Goal: Transaction & Acquisition: Purchase product/service

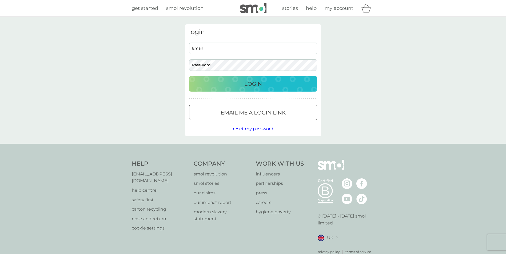
type input "emma@fc-solutions.co.uk"
click at [255, 84] on p "Login" at bounding box center [253, 84] width 18 height 9
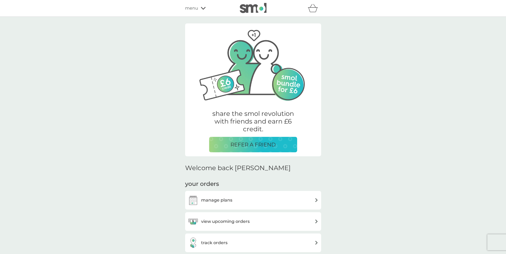
click at [316, 220] on img at bounding box center [316, 222] width 4 height 4
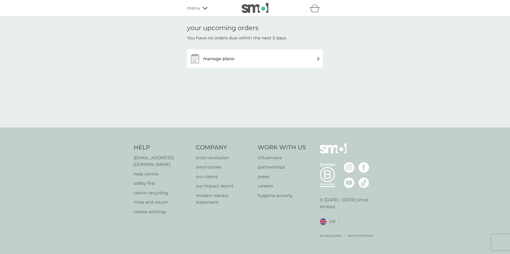
click at [310, 56] on div "manage plans" at bounding box center [255, 58] width 131 height 11
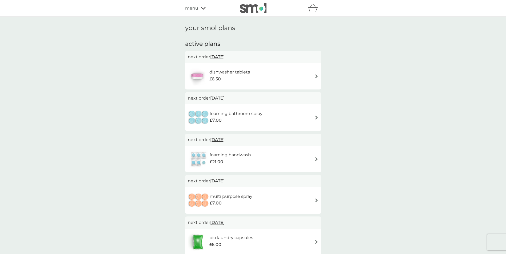
click at [315, 117] on img at bounding box center [316, 118] width 4 height 4
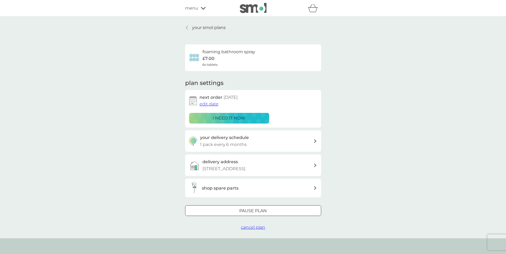
click at [245, 141] on h3 "your delivery schedule" at bounding box center [224, 137] width 49 height 7
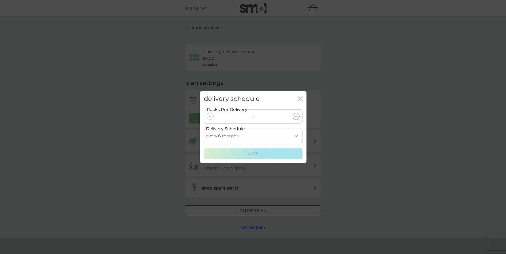
click at [296, 136] on select "every 1 month every 2 months every 3 months every 4 months every 5 months every…" at bounding box center [253, 136] width 99 height 14
select select "8"
click at [204, 129] on select "every 1 month every 2 months every 3 months every 4 months every 5 months every…" at bounding box center [253, 136] width 99 height 14
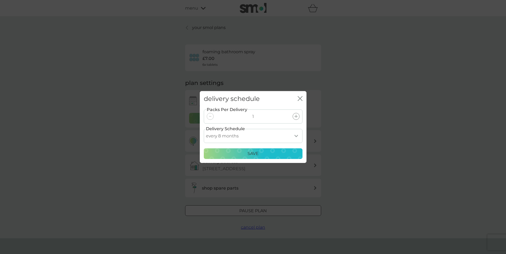
click at [262, 152] on div "Save" at bounding box center [253, 153] width 92 height 7
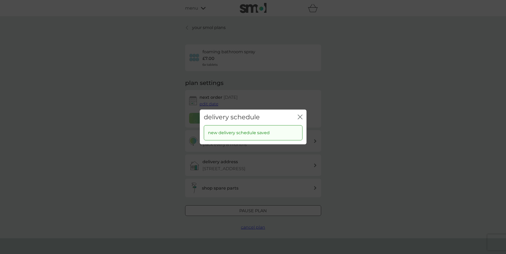
click at [298, 117] on icon "close" at bounding box center [300, 117] width 5 height 5
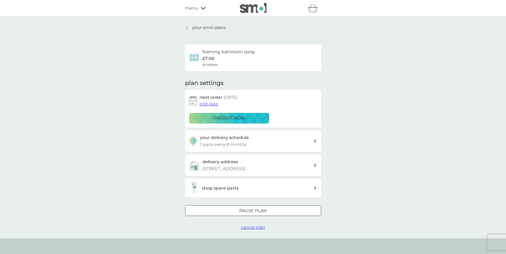
click at [192, 26] on p "your smol plans" at bounding box center [209, 27] width 34 height 7
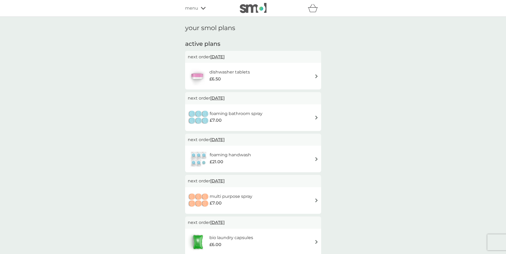
click at [316, 240] on img at bounding box center [316, 242] width 4 height 4
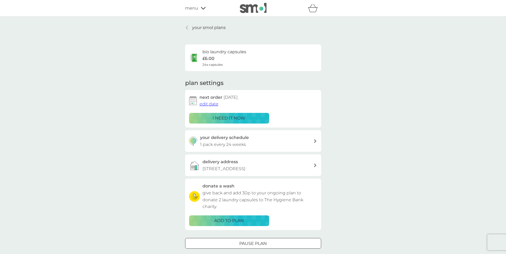
click at [250, 117] on div "i need it now" at bounding box center [228, 118] width 73 height 7
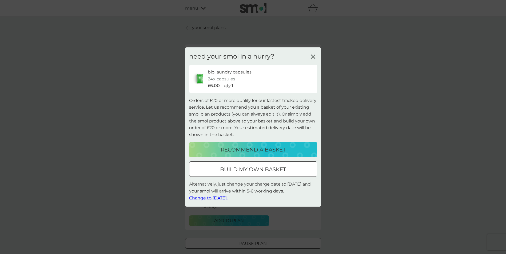
click at [284, 150] on p "recommend a basket" at bounding box center [252, 150] width 65 height 9
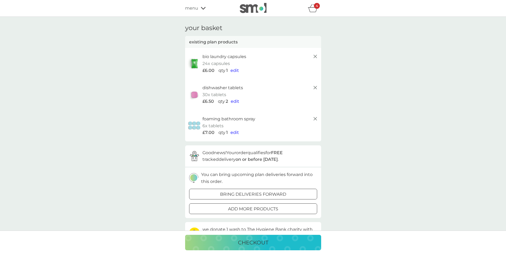
click at [316, 86] on icon at bounding box center [315, 88] width 6 height 6
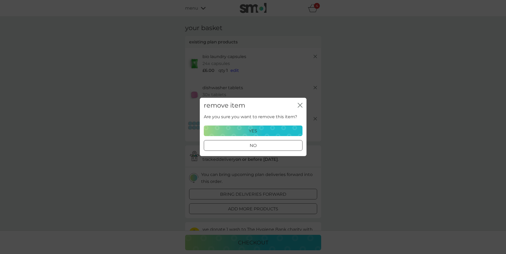
click at [256, 144] on div at bounding box center [252, 146] width 19 height 6
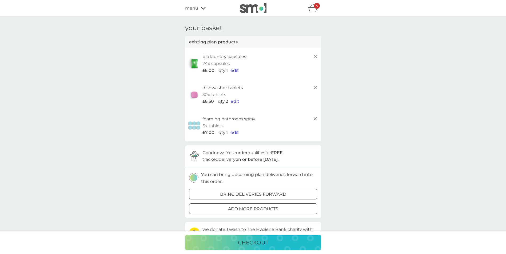
click at [316, 86] on icon at bounding box center [315, 88] width 6 height 6
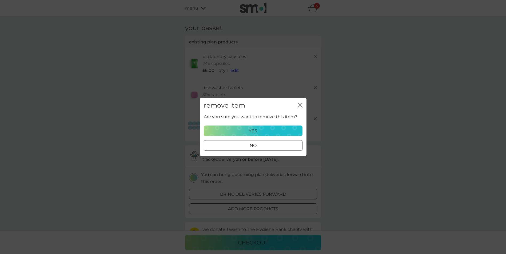
click at [265, 132] on div "yes" at bounding box center [253, 131] width 92 height 7
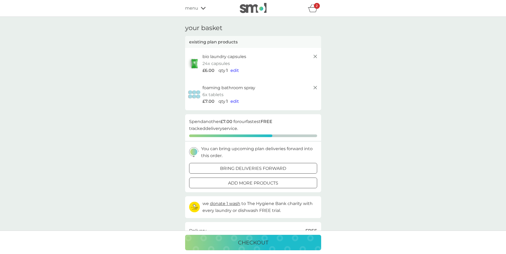
click at [316, 88] on icon at bounding box center [315, 88] width 6 height 6
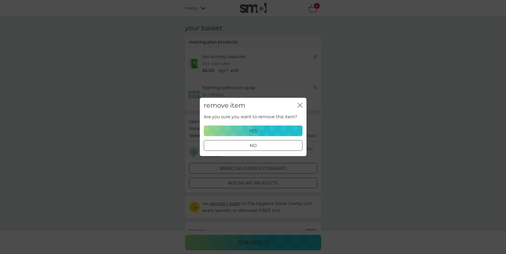
click at [270, 132] on div "yes" at bounding box center [253, 131] width 92 height 7
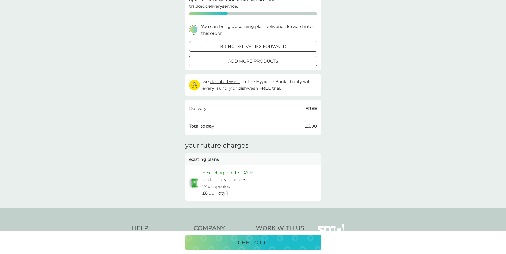
scroll to position [107, 0]
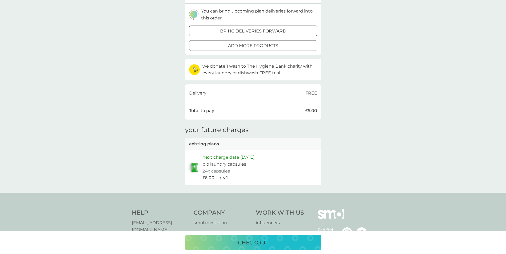
click at [262, 243] on p "checkout" at bounding box center [253, 243] width 30 height 9
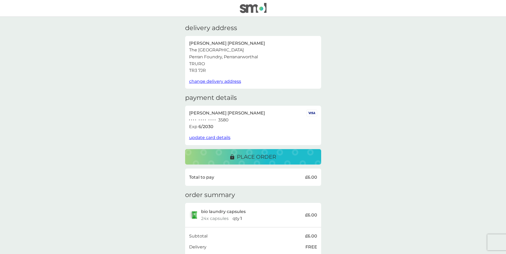
click at [299, 157] on div "place order" at bounding box center [252, 157] width 125 height 9
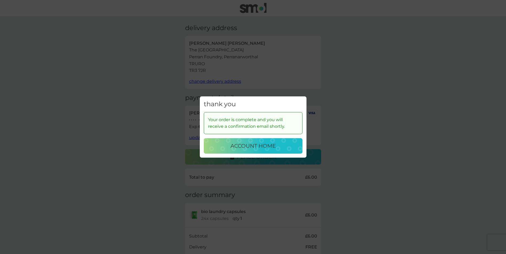
click at [286, 139] on button "account home" at bounding box center [253, 145] width 99 height 15
